Goal: Contribute content

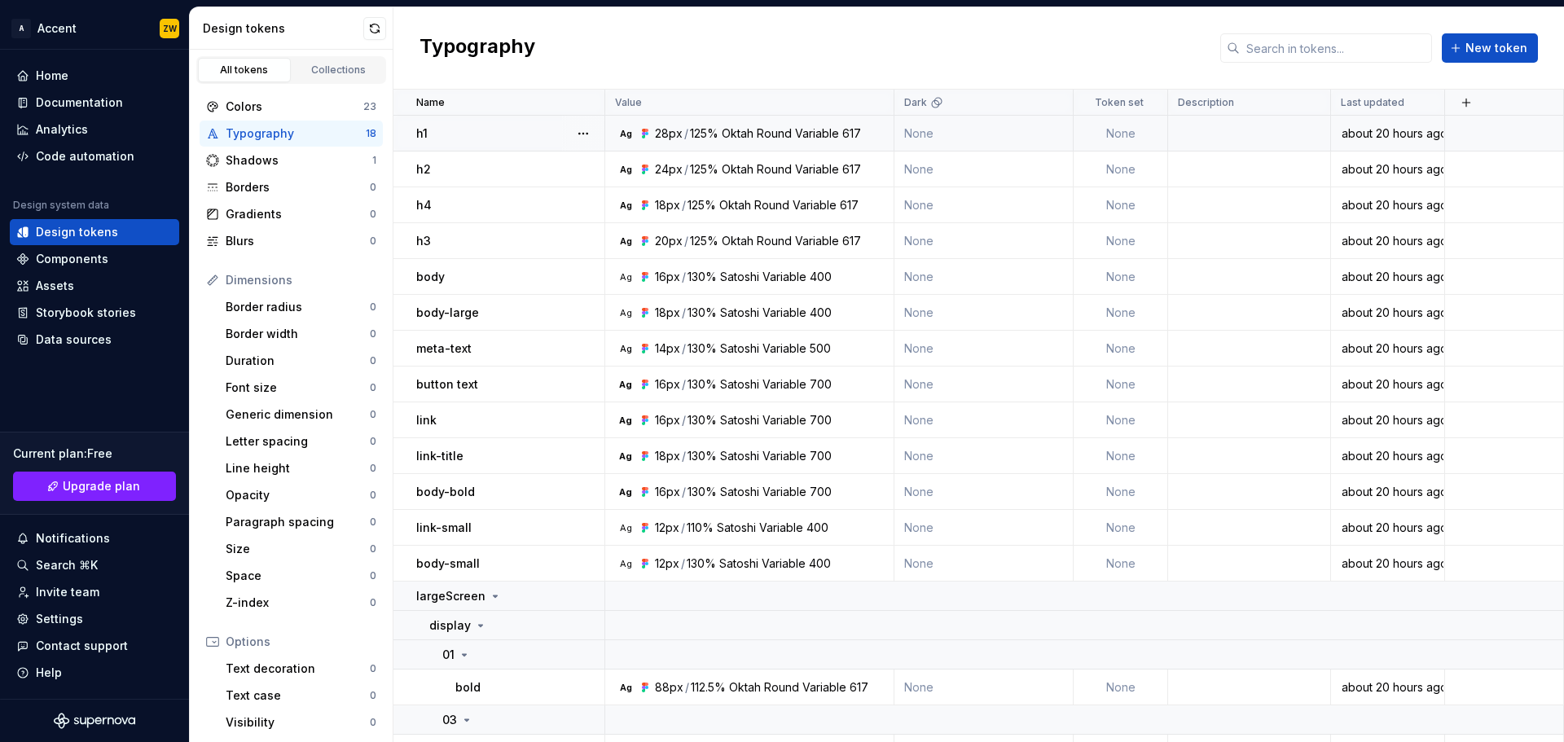
click at [738, 141] on div "Oktah Round Variable" at bounding box center [780, 133] width 117 height 16
click at [506, 125] on div "h1" at bounding box center [509, 133] width 187 height 16
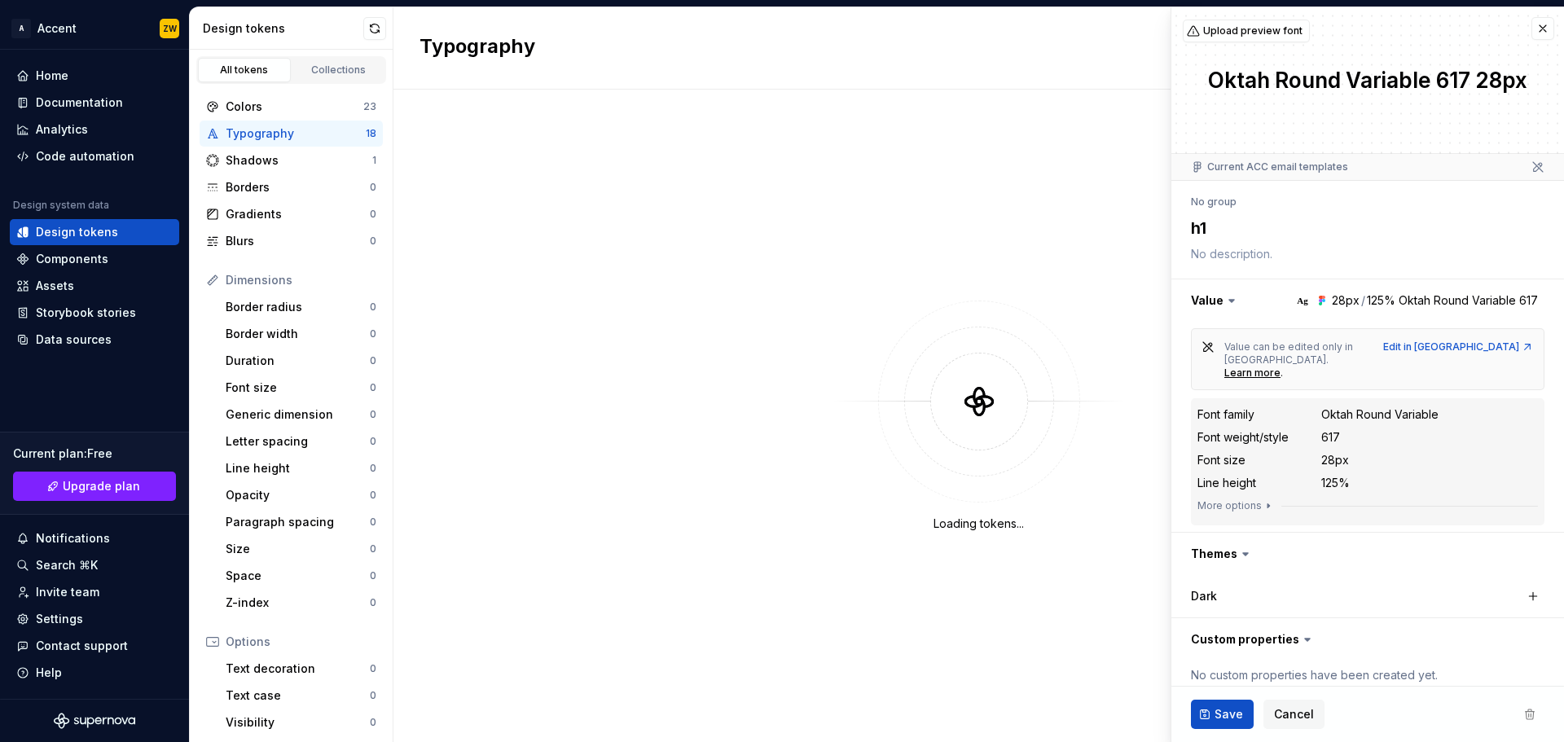
type textarea "*"
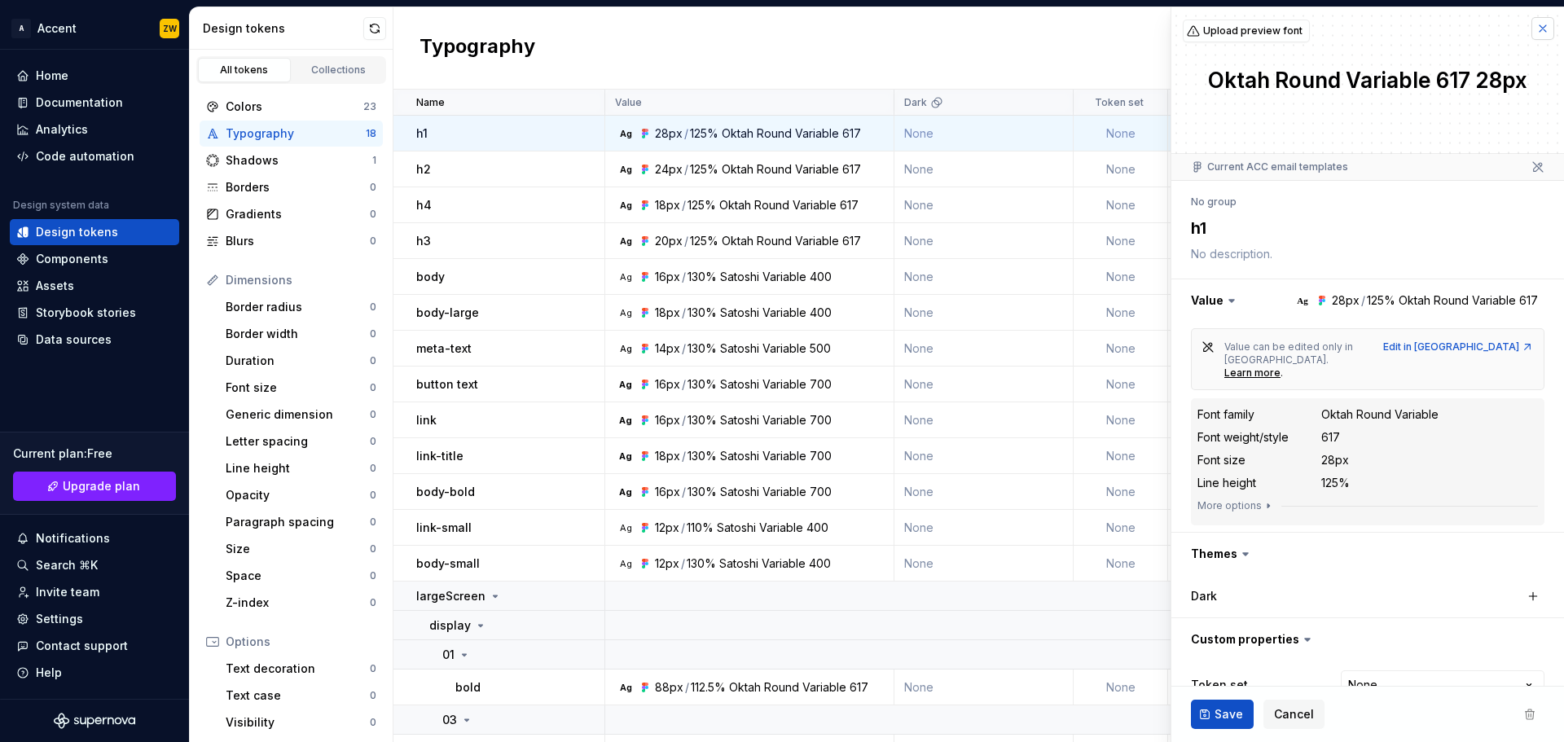
click at [1536, 32] on button "button" at bounding box center [1543, 28] width 23 height 23
